Goal: Task Accomplishment & Management: Manage account settings

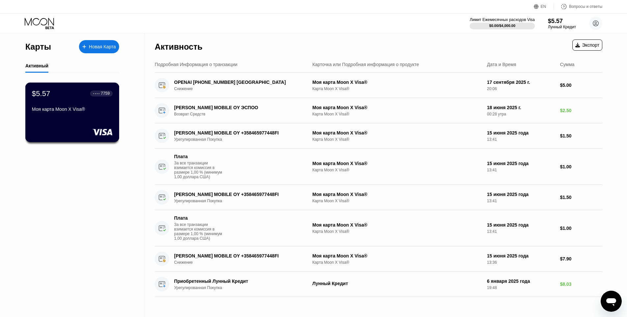
click at [64, 104] on div "$5.57 ● ● ● ● 7759 Моя карта Moon X Visa®" at bounding box center [72, 101] width 81 height 25
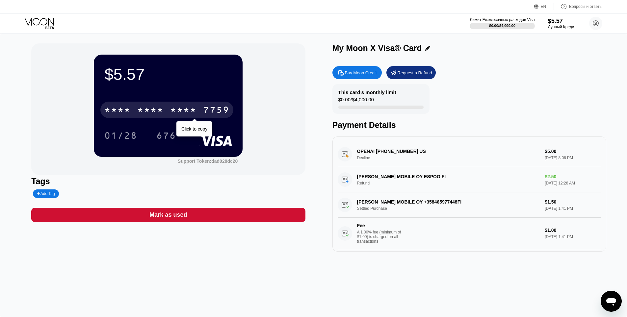
click at [160, 115] on div "* * * *" at bounding box center [150, 111] width 26 height 11
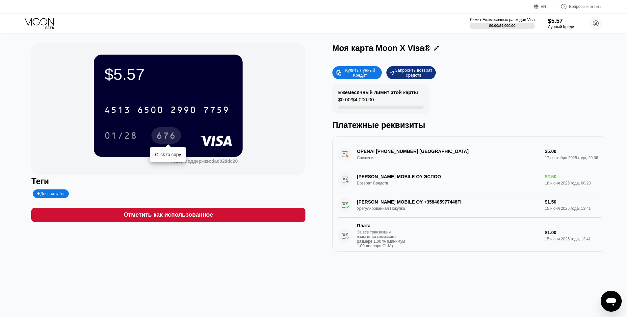
click at [166, 142] on div "676" at bounding box center [166, 136] width 20 height 11
click at [214, 259] on div "$5.57 4513 6500 2990 7759 01/28 676 Токен поддержки: dad028dc20 Теги Добавить Т…" at bounding box center [313, 176] width 627 height 284
drag, startPoint x: 483, startPoint y: 77, endPoint x: 490, endPoint y: 61, distance: 17.2
click at [483, 77] on div "Купить Лунный Кредит Запросить возврат средств" at bounding box center [469, 72] width 274 height 13
